Goal: Find specific page/section

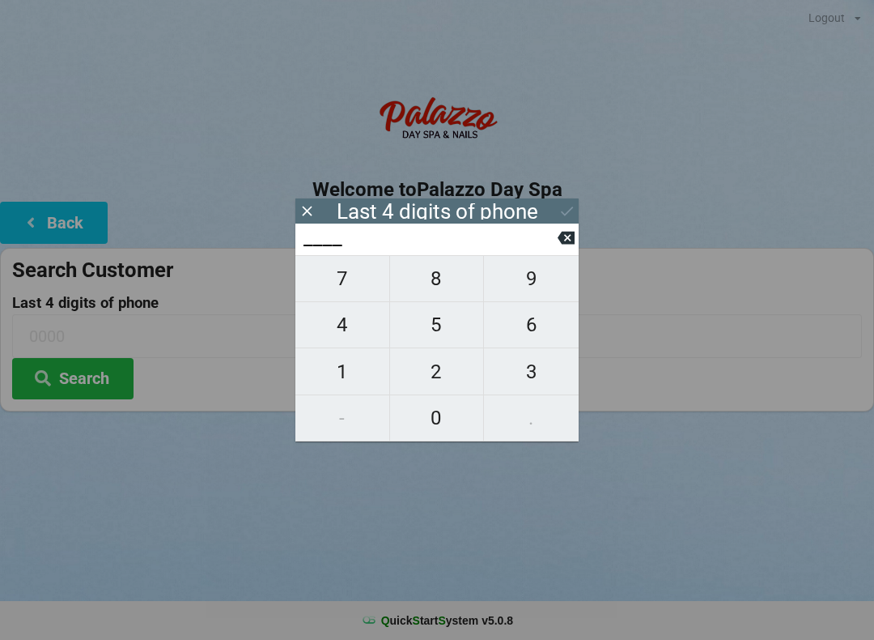
click at [534, 294] on span "9" at bounding box center [531, 278] width 95 height 34
type input "9___"
click at [538, 286] on span "9" at bounding box center [531, 278] width 95 height 34
type input "99__"
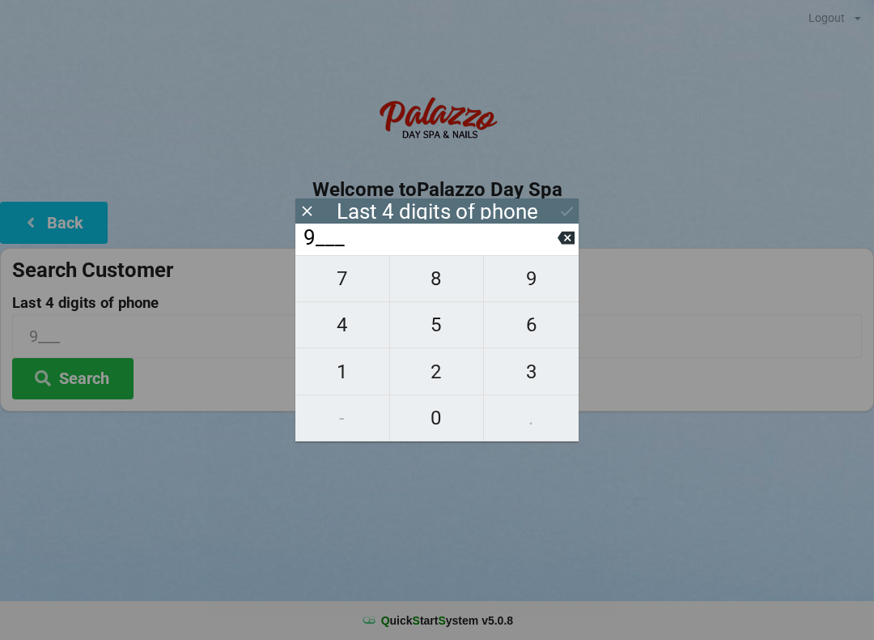
type input "99__"
click at [337, 287] on span "7" at bounding box center [342, 278] width 94 height 34
type input "997_"
click at [442, 330] on span "5" at bounding box center [437, 325] width 94 height 34
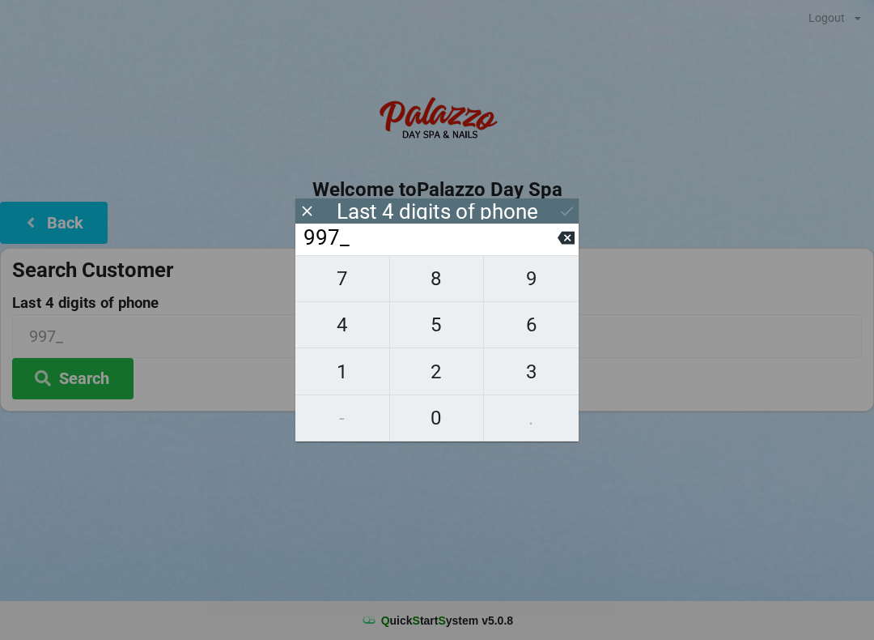
type input "9975"
click at [565, 218] on icon at bounding box center [567, 210] width 17 height 17
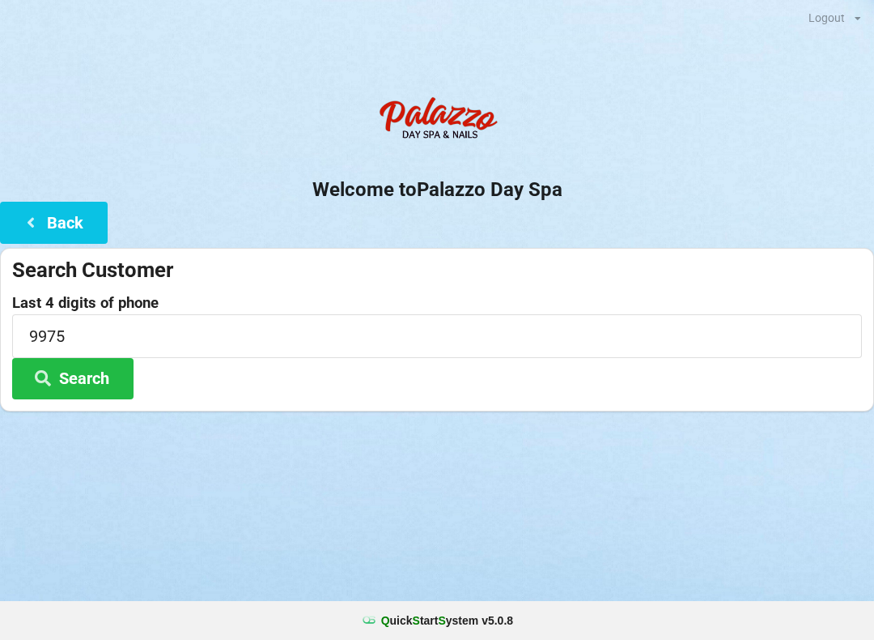
click at [100, 375] on button "Search" at bounding box center [72, 378] width 121 height 41
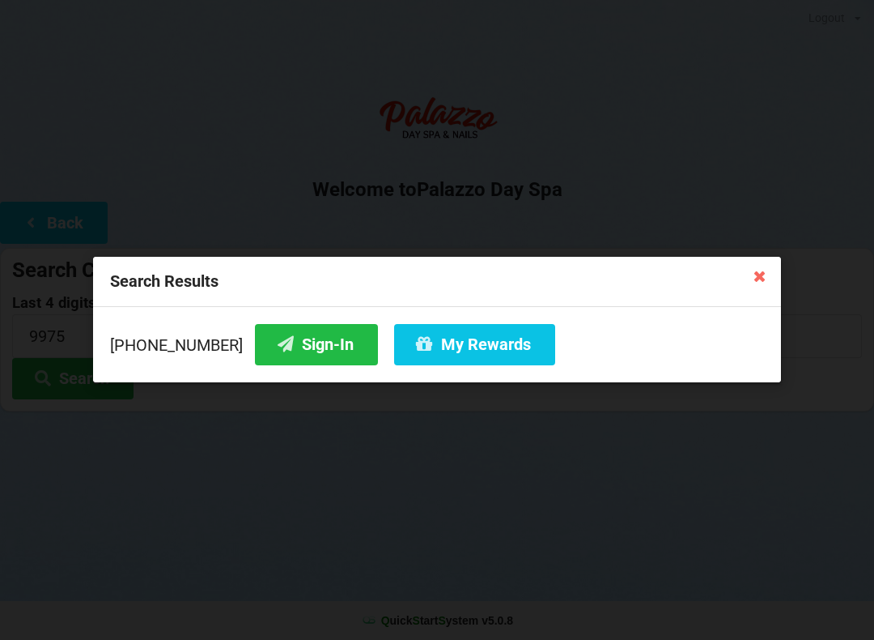
click at [266, 339] on button "Sign-In" at bounding box center [316, 344] width 123 height 41
